Goal: Navigation & Orientation: Go to known website

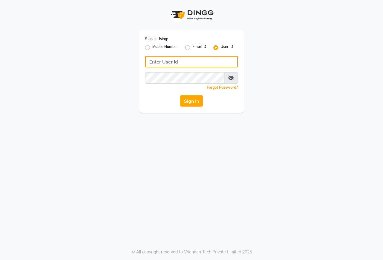
type input "onfleek"
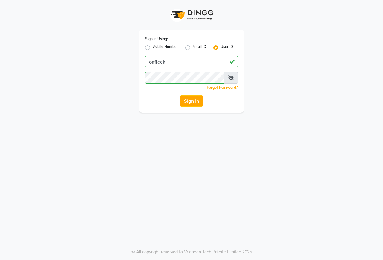
click at [206, 100] on div "Sign In" at bounding box center [191, 100] width 93 height 11
click at [190, 101] on button "Sign In" at bounding box center [191, 100] width 23 height 11
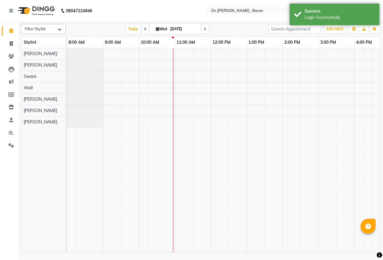
select select "en"
